Goal: Task Accomplishment & Management: Manage account settings

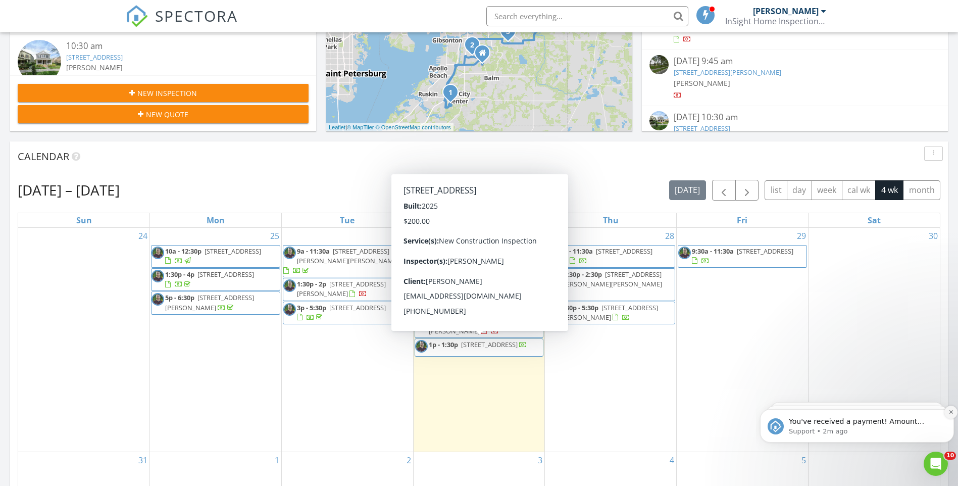
click at [949, 412] on icon "Dismiss notification" at bounding box center [951, 412] width 6 height 6
click at [949, 412] on icon "Dismiss notification" at bounding box center [951, 412] width 5 height 5
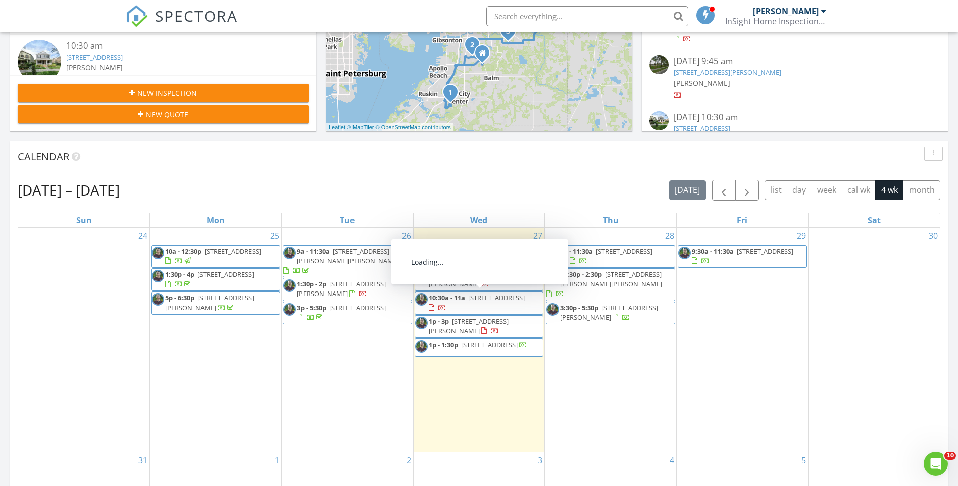
click at [0, 231] on html "SPECTORA Daniel Horton InSight Home Inspections LLC Role: Inspector Change Role…" at bounding box center [479, 407] width 958 height 1420
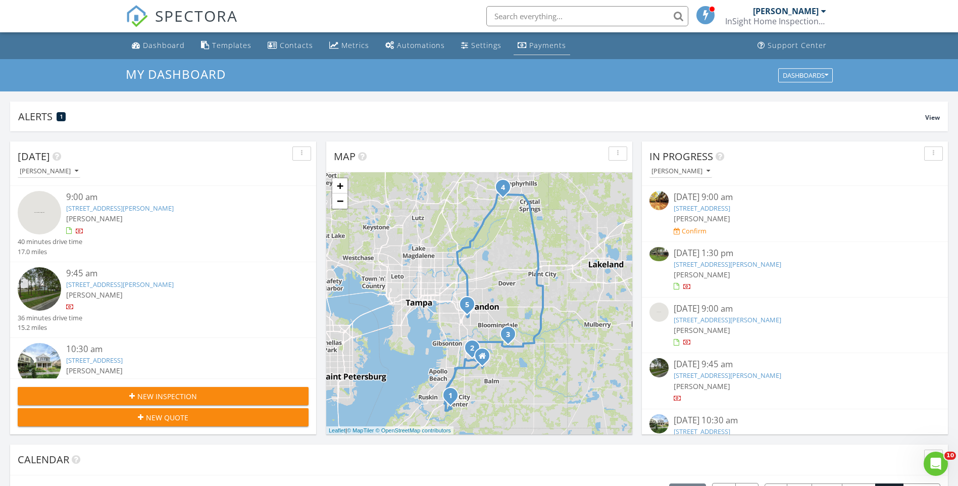
click at [560, 46] on div "Payments" at bounding box center [547, 45] width 37 height 10
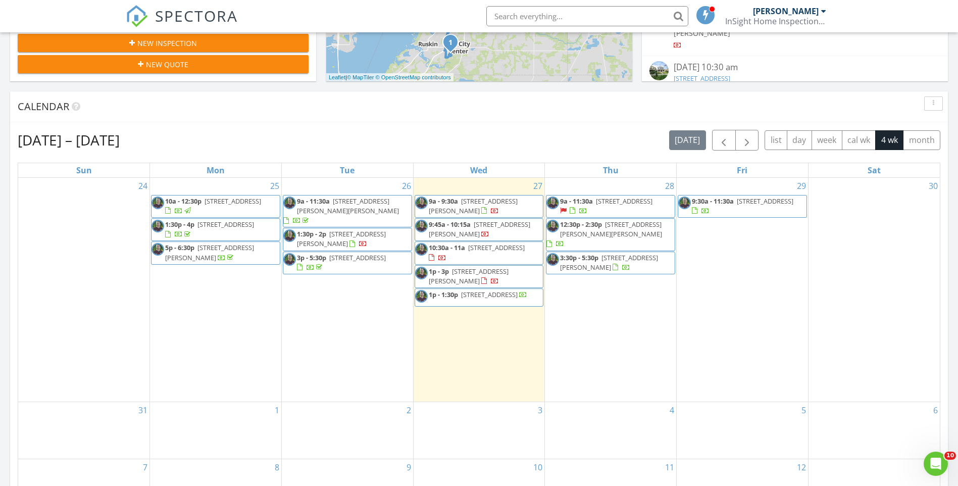
scroll to position [353, 0]
click at [609, 205] on span "11451 Freshwater Ridge Dr, Riverview 33569" at bounding box center [624, 200] width 57 height 9
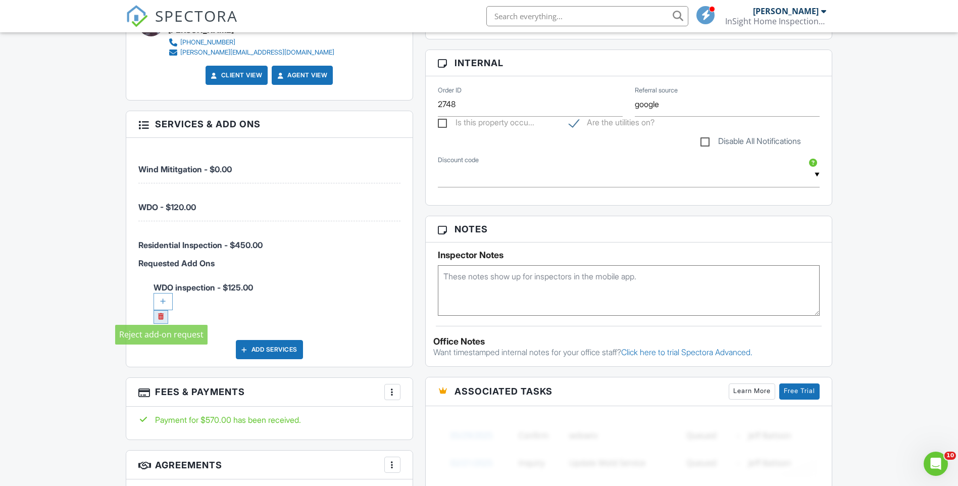
click at [158, 312] on link at bounding box center [160, 317] width 15 height 14
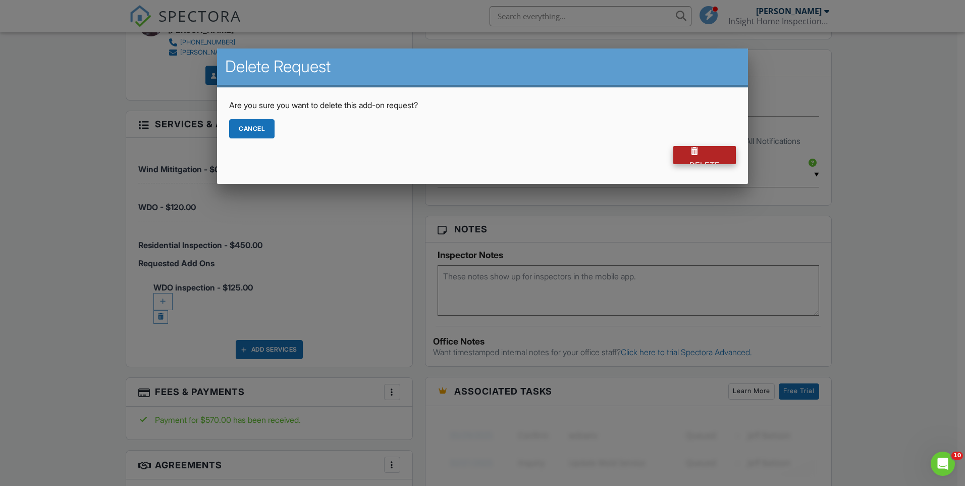
click at [688, 157] on div "Delete" at bounding box center [704, 155] width 63 height 18
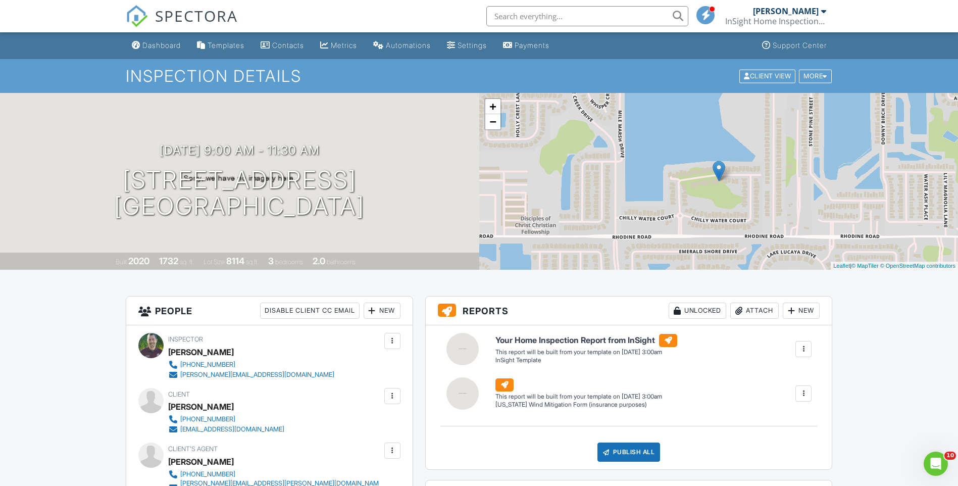
click at [171, 47] on div "Dashboard" at bounding box center [161, 45] width 38 height 9
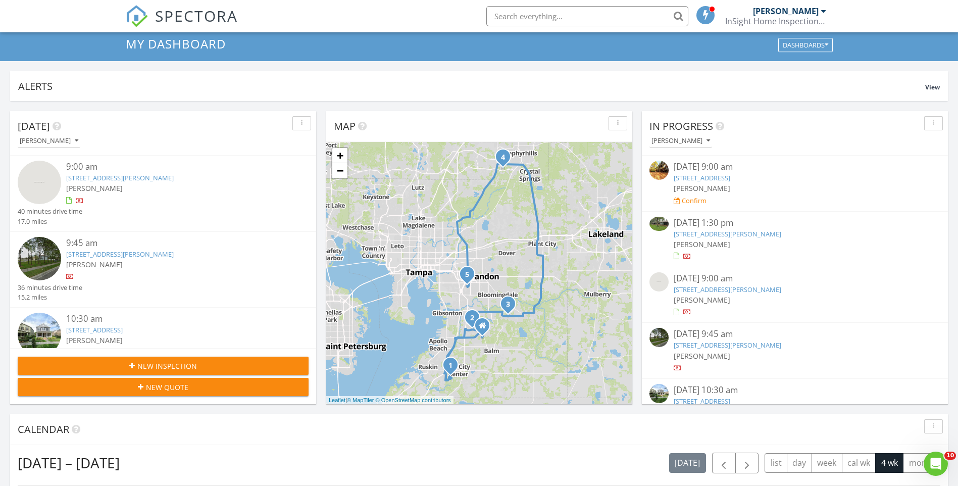
scroll to position [252, 0]
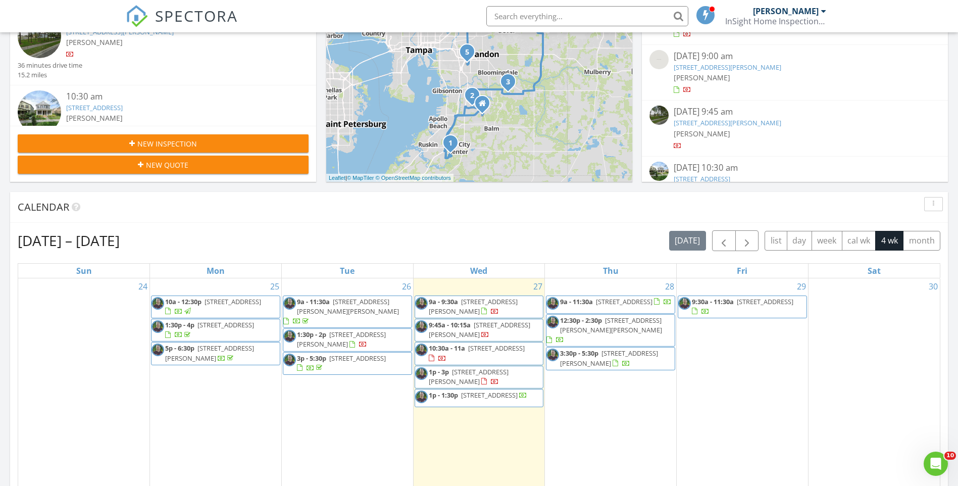
click at [0, 235] on html "SPECTORA Daniel Horton InSight Home Inspections LLC Role: Inspector Change Role…" at bounding box center [479, 458] width 958 height 1420
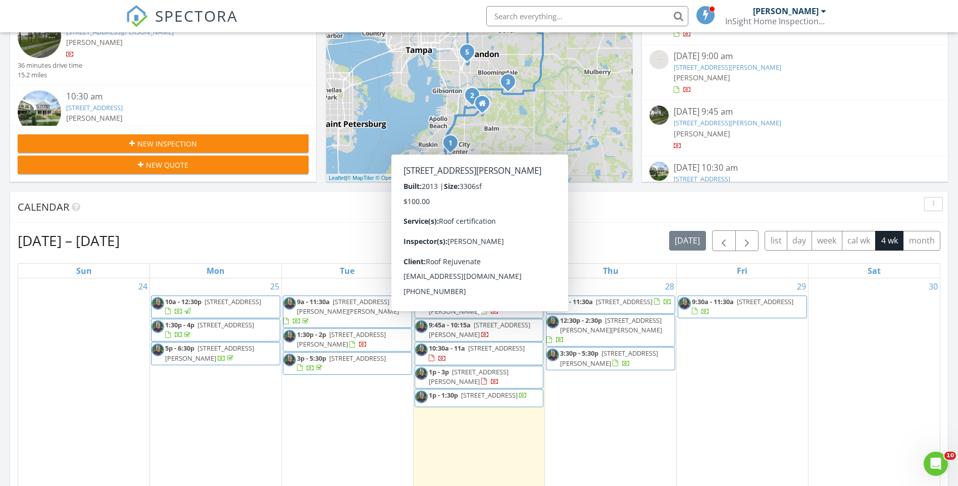
click at [23, 256] on div "Aug 24 – Sep 20, 2025 today list day week cal wk 4 wk month Sun Mon Tue Wed Thu…" at bounding box center [479, 452] width 922 height 444
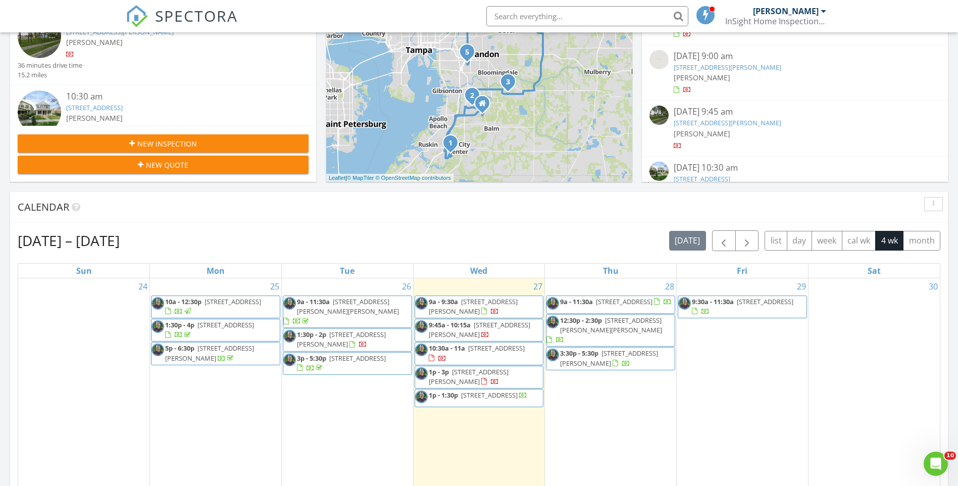
click at [5, 260] on div "Today Daniel Horton 9:00 am 802 McCallister Ave, Sun City Center, FL 33573 Dani…" at bounding box center [479, 338] width 958 height 919
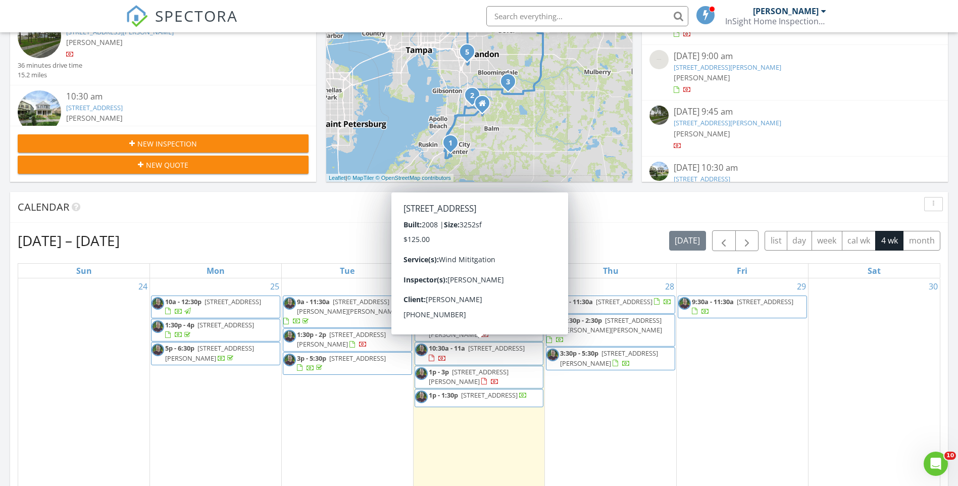
click at [0, 178] on html "SPECTORA Daniel Horton InSight Home Inspections LLC Role: Inspector Change Role…" at bounding box center [479, 458] width 958 height 1420
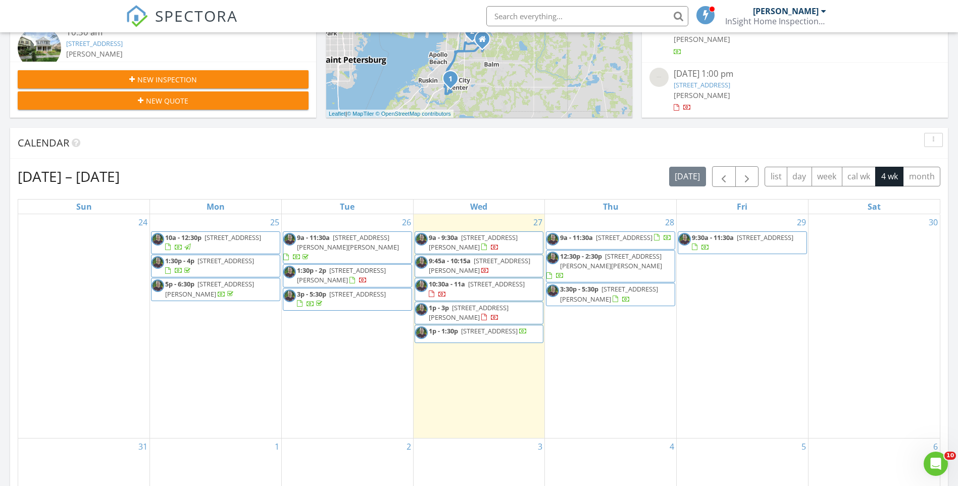
scroll to position [404, 0]
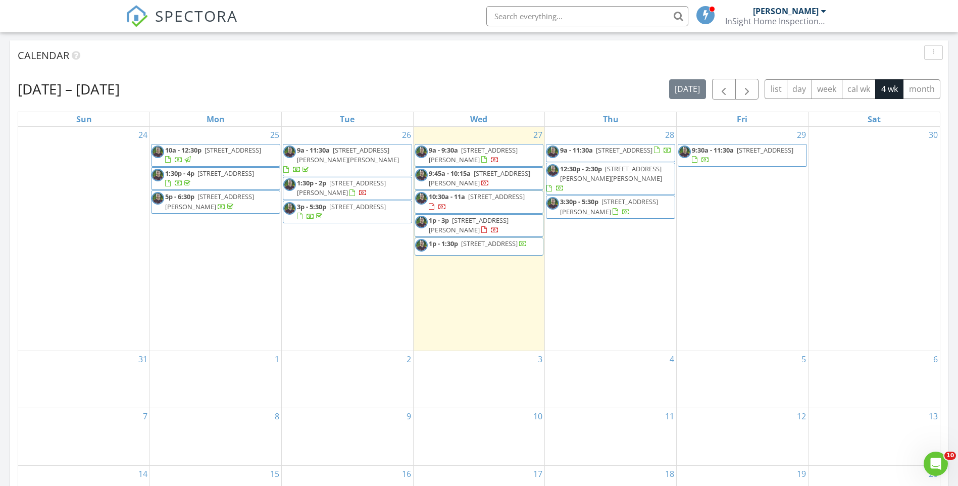
click at [482, 248] on span "35521 Big Hawk Dr, Zephyrhills 33541" at bounding box center [494, 243] width 66 height 9
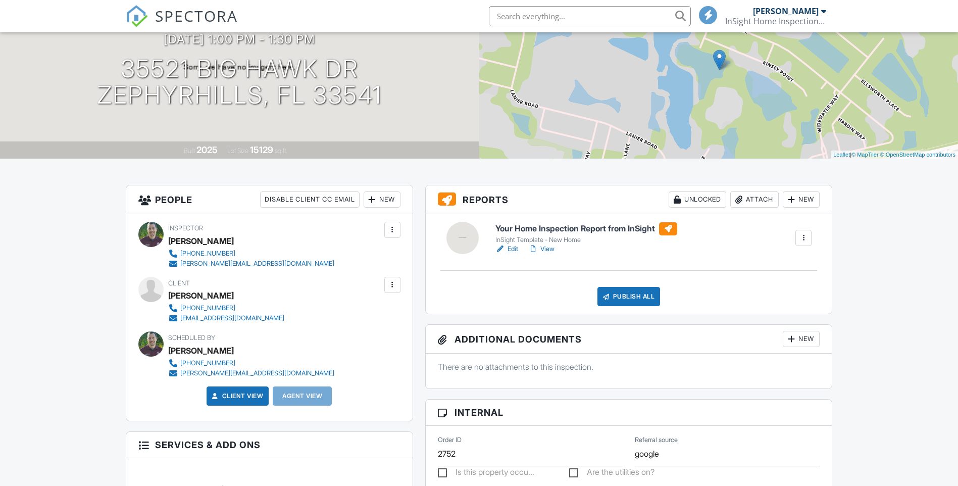
scroll to position [151, 0]
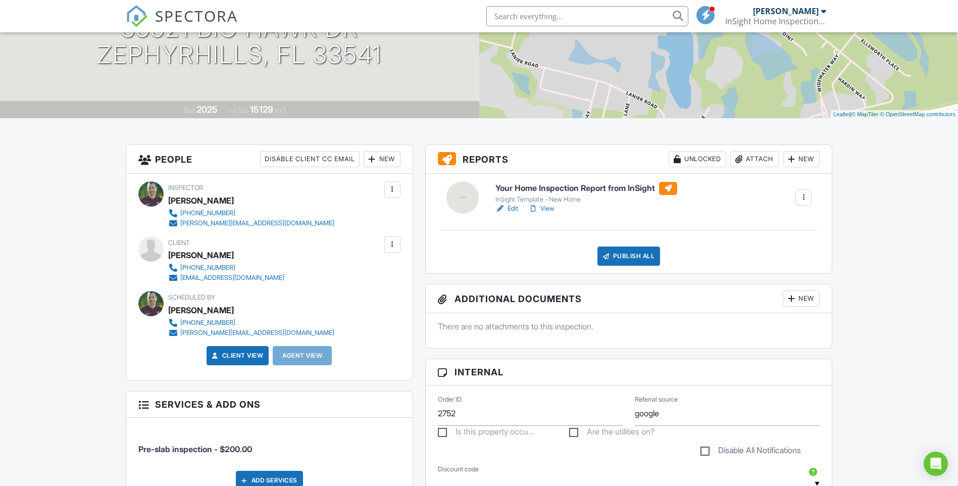
click at [576, 183] on h6 "Your Home Inspection Report from InSight" at bounding box center [586, 188] width 182 height 13
